Goal: Information Seeking & Learning: Learn about a topic

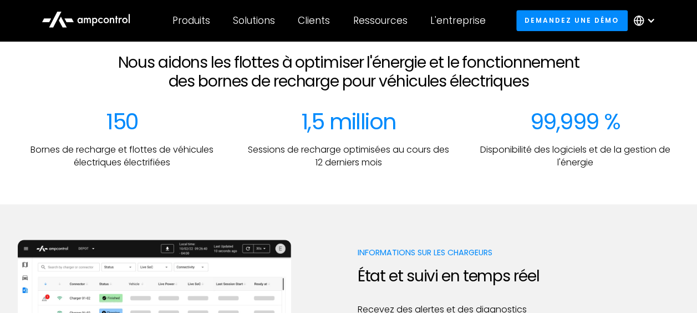
scroll to position [499, 0]
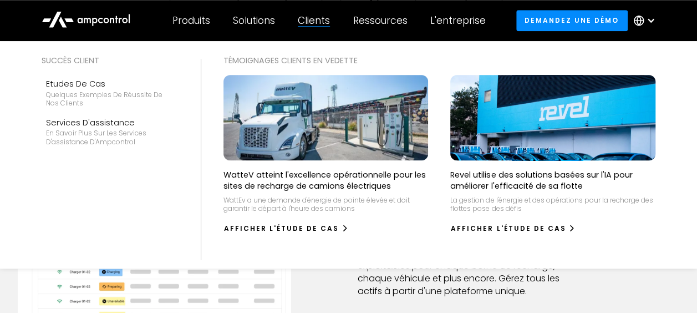
click at [469, 181] on p "Revel utilise des solutions basées sur l'IA pour améliorer l'efficacité de sa f…" at bounding box center [552, 180] width 205 height 22
click at [481, 148] on img at bounding box center [552, 117] width 225 height 94
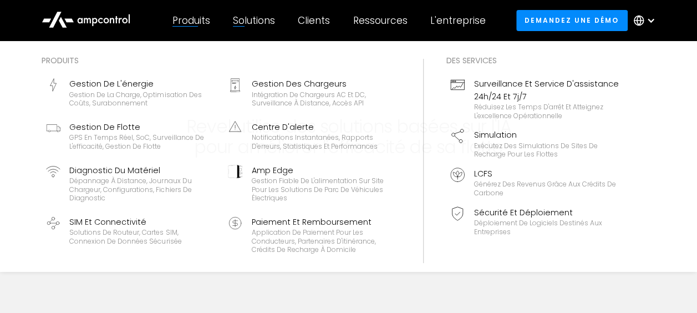
click at [204, 21] on div "Produits" at bounding box center [192, 20] width 38 height 12
